Goal: Navigation & Orientation: Find specific page/section

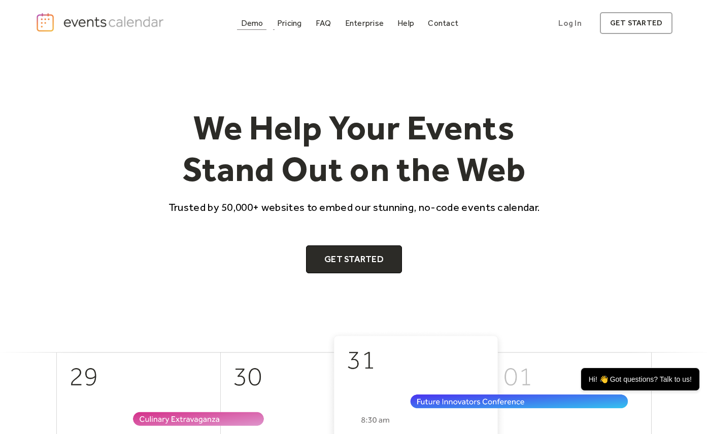
click at [247, 23] on div "Demo" at bounding box center [252, 23] width 22 height 6
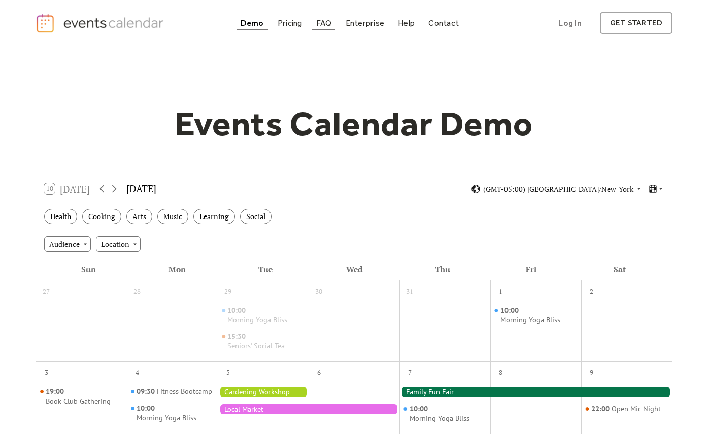
click at [324, 25] on div "FAQ" at bounding box center [324, 23] width 16 height 6
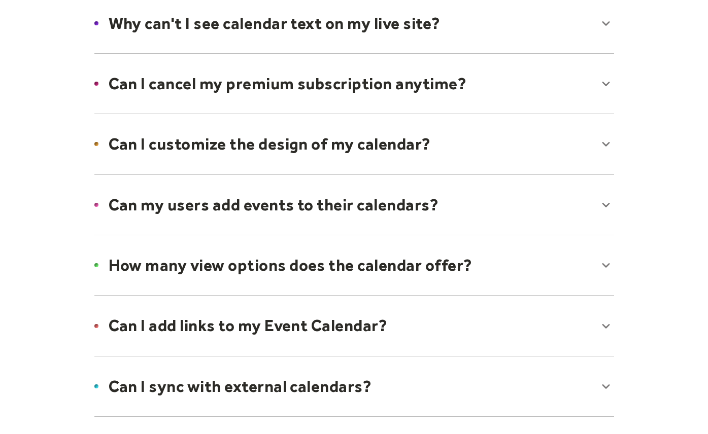
scroll to position [609, 0]
click at [232, 138] on div at bounding box center [354, 144] width 540 height 62
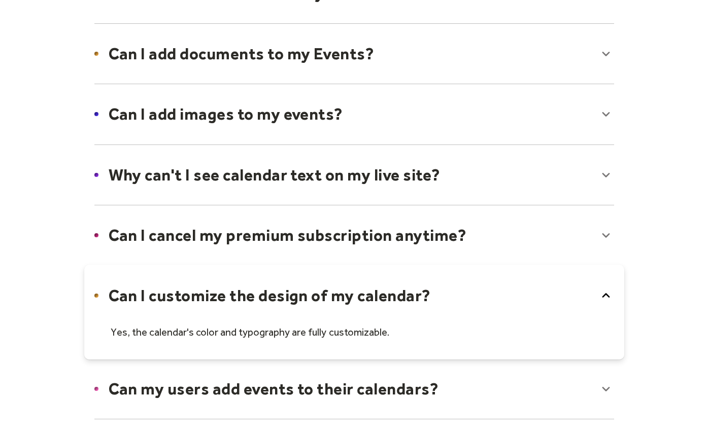
scroll to position [0, 0]
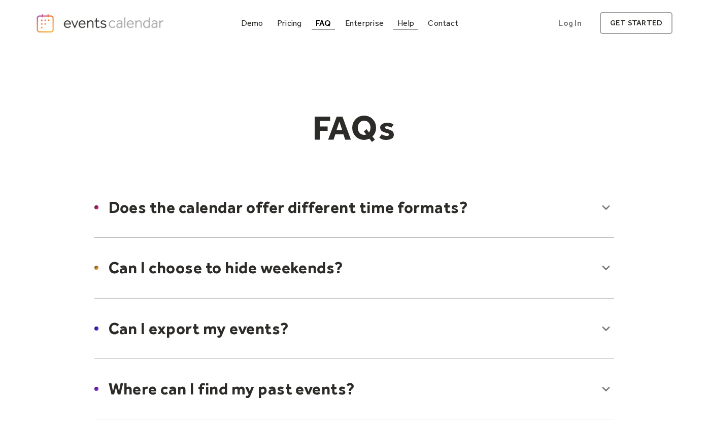
click at [410, 21] on div "Help" at bounding box center [405, 23] width 17 height 6
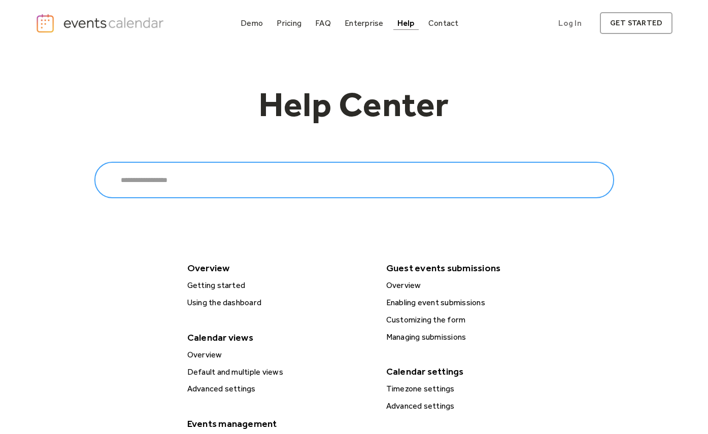
click at [163, 186] on input "Search" at bounding box center [353, 180] width 519 height 37
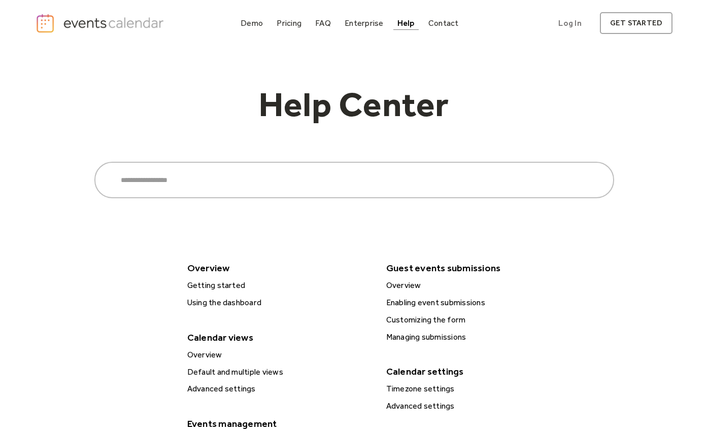
click at [599, 275] on div "Help Center Search ****** Overview Getting started Using the dashboard Calendar…" at bounding box center [354, 403] width 637 height 715
click at [296, 21] on div "Pricing" at bounding box center [288, 23] width 25 height 6
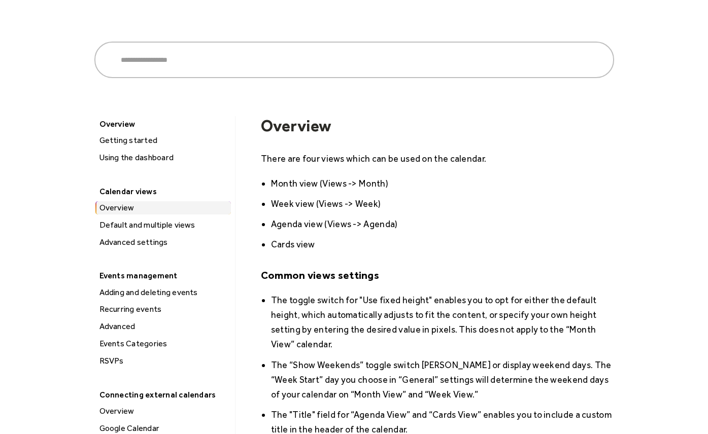
scroll to position [61, 0]
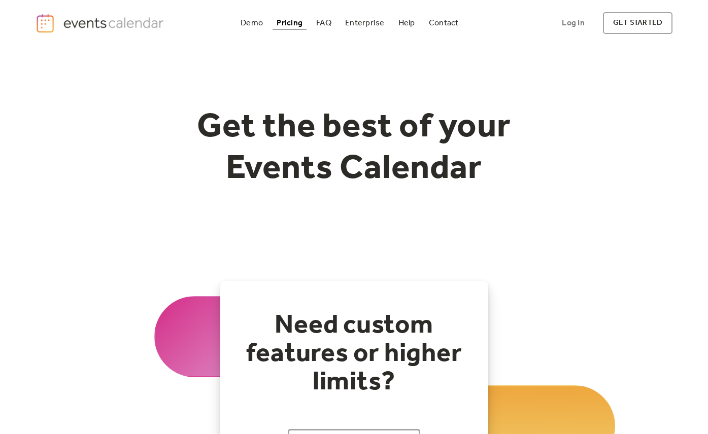
click at [580, 257] on div "Get the best of your Events Calendar" at bounding box center [354, 163] width 637 height 235
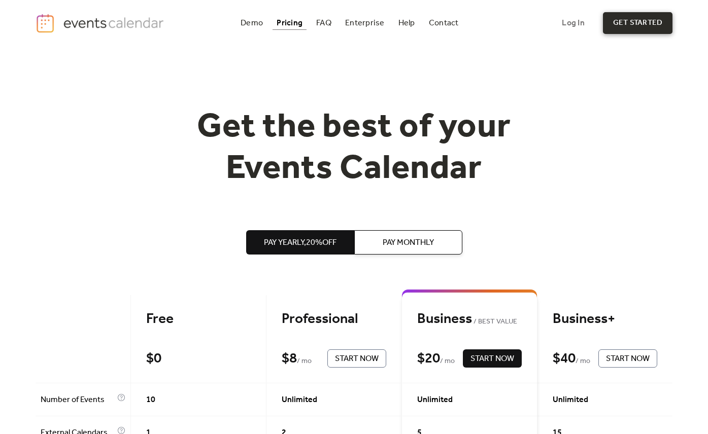
click at [620, 20] on link "get started" at bounding box center [637, 23] width 69 height 22
